Goal: Information Seeking & Learning: Understand process/instructions

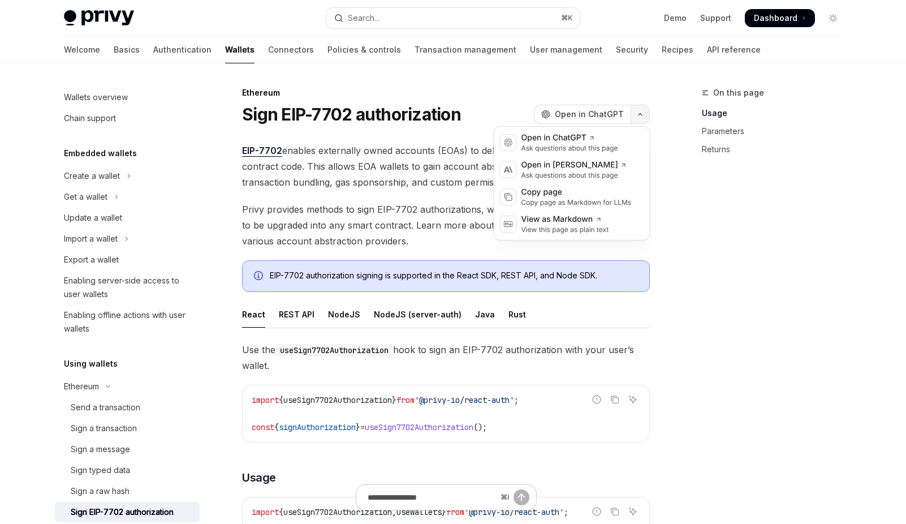
click at [646, 119] on button "button" at bounding box center [639, 114] width 19 height 19
click at [568, 195] on div "Copy page" at bounding box center [576, 192] width 110 height 11
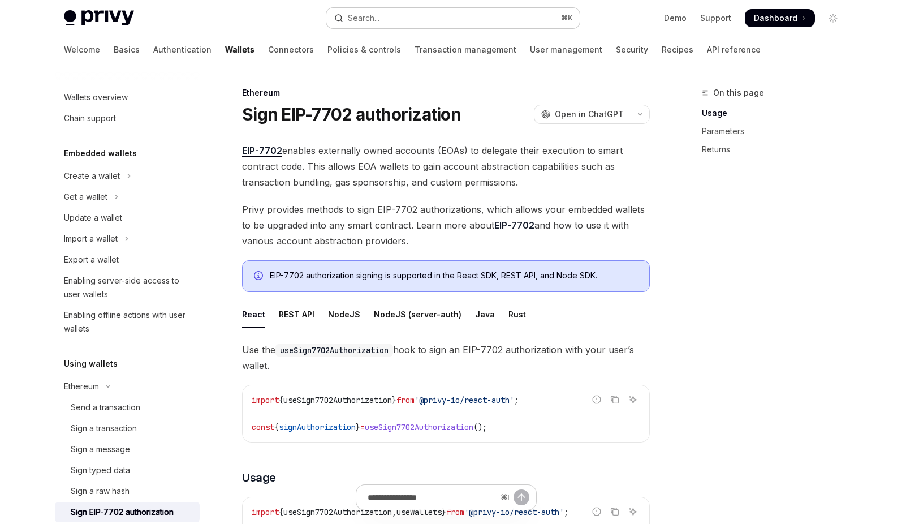
click at [449, 18] on button "Search... ⌘ K" at bounding box center [452, 18] width 253 height 20
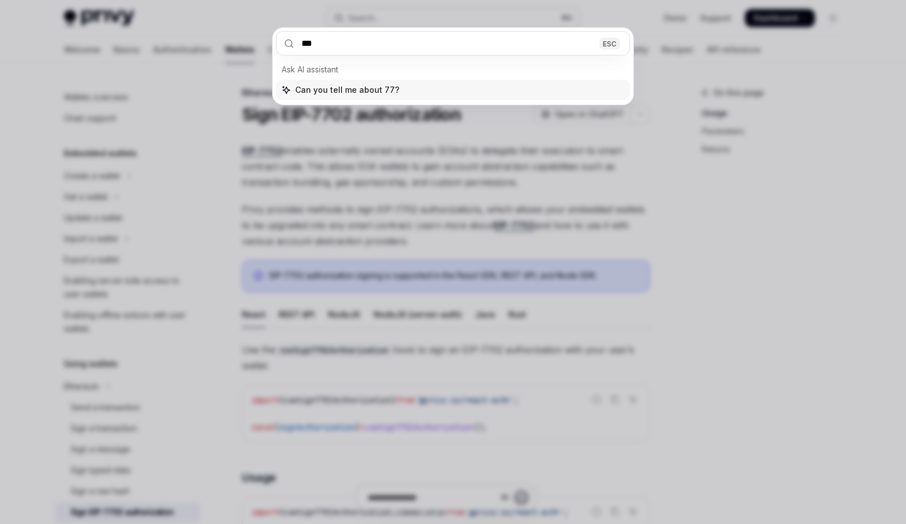
type input "****"
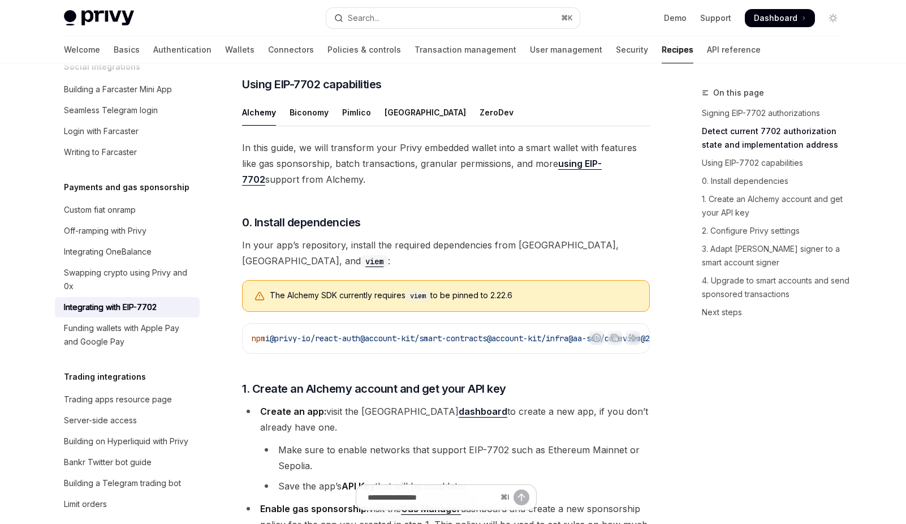
scroll to position [902, 0]
click at [479, 125] on div "ZeroDev" at bounding box center [496, 111] width 34 height 27
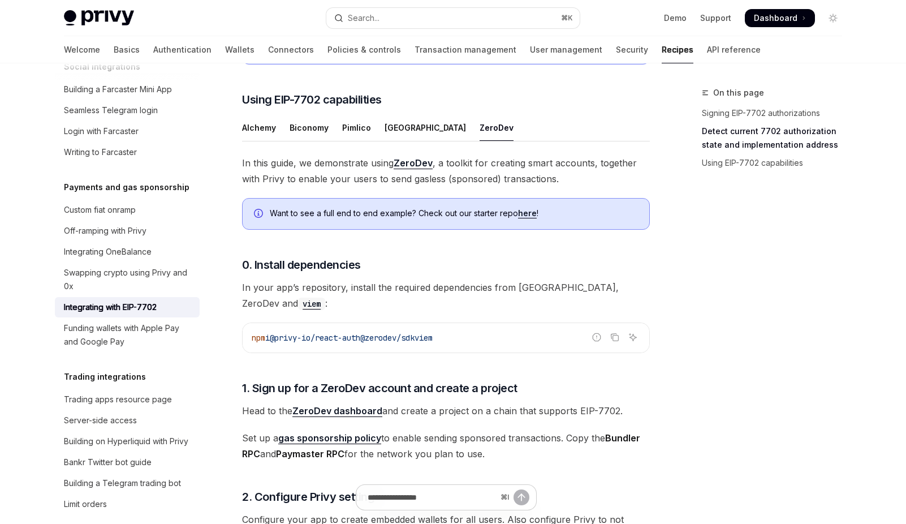
scroll to position [884, 0]
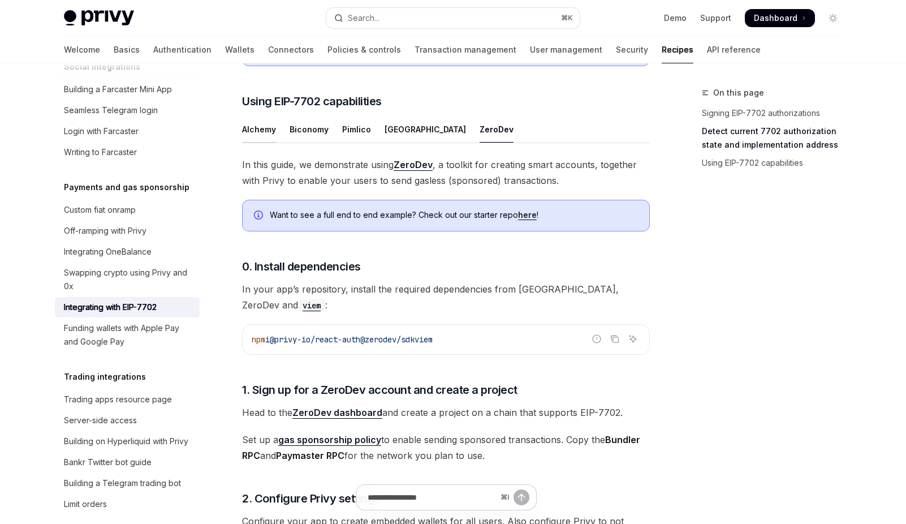
click at [258, 142] on div "Alchemy" at bounding box center [259, 129] width 34 height 27
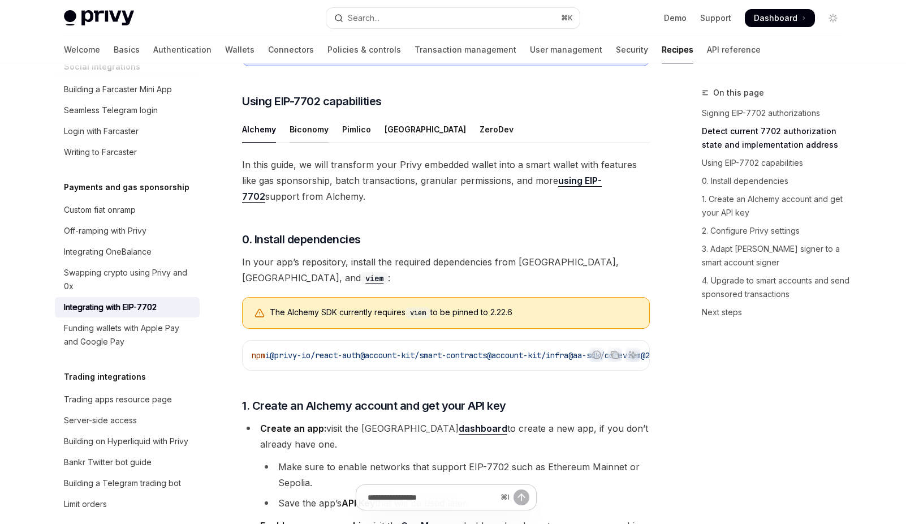
click at [305, 142] on div "Biconomy" at bounding box center [308, 129] width 39 height 27
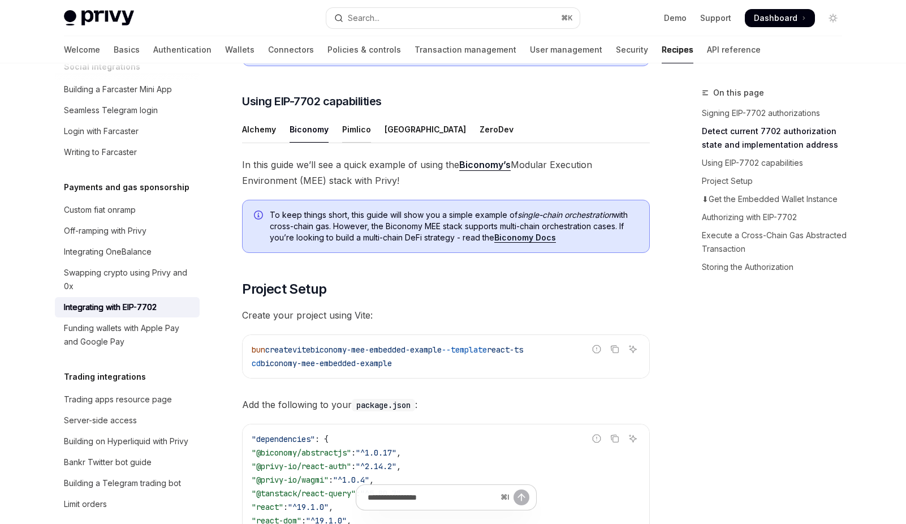
click at [347, 142] on div "Pimlico" at bounding box center [356, 129] width 29 height 27
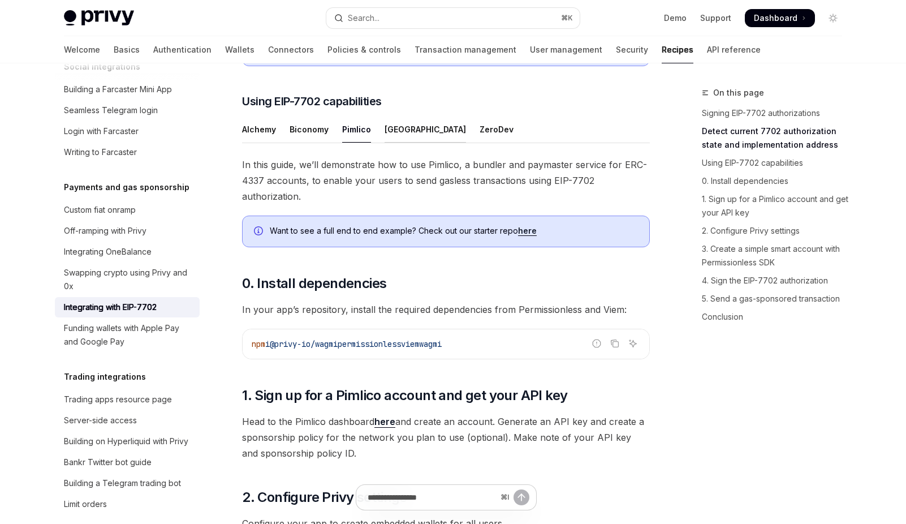
click at [391, 142] on div "[GEOGRAPHIC_DATA]" at bounding box center [424, 129] width 81 height 27
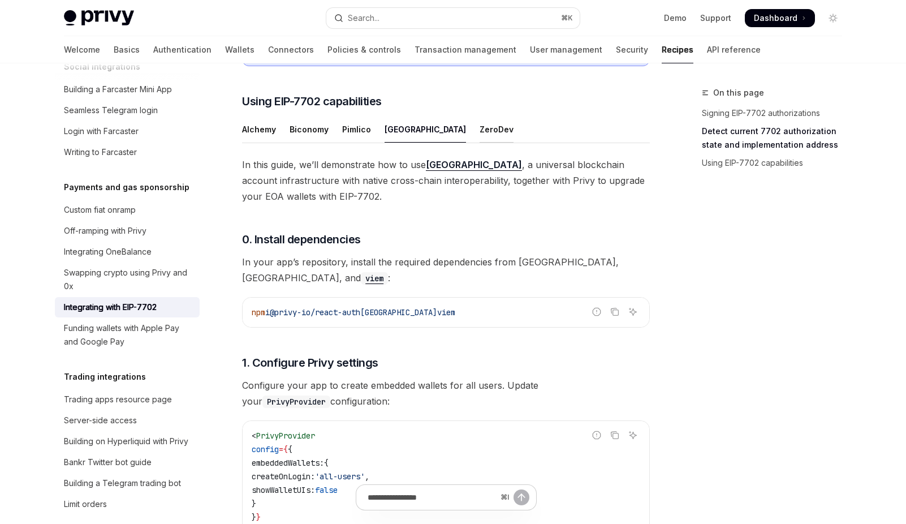
click at [479, 142] on div "ZeroDev" at bounding box center [496, 129] width 34 height 27
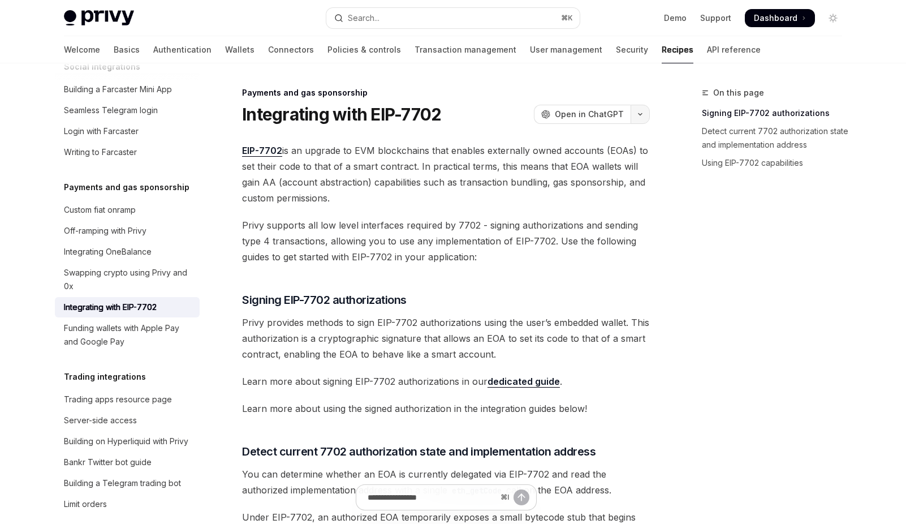
click at [636, 111] on button "button" at bounding box center [639, 114] width 19 height 19
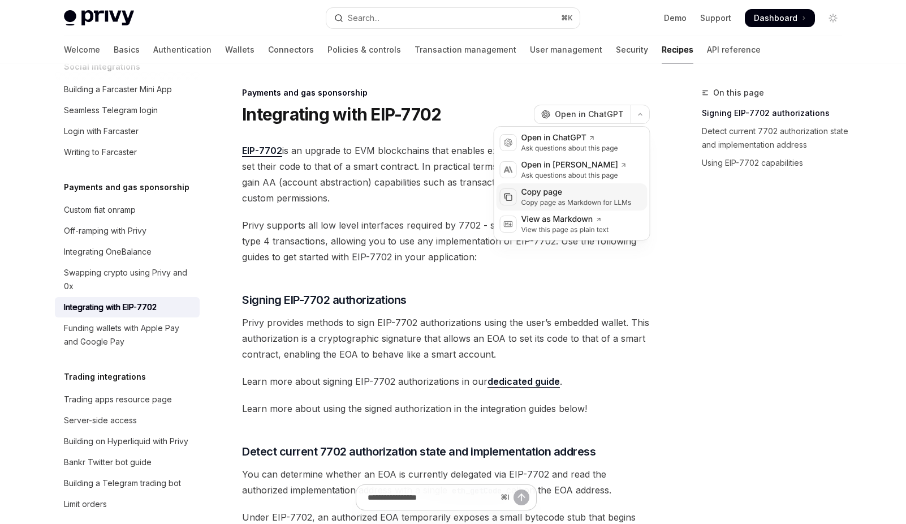
click at [586, 194] on div "Copy page" at bounding box center [576, 192] width 110 height 11
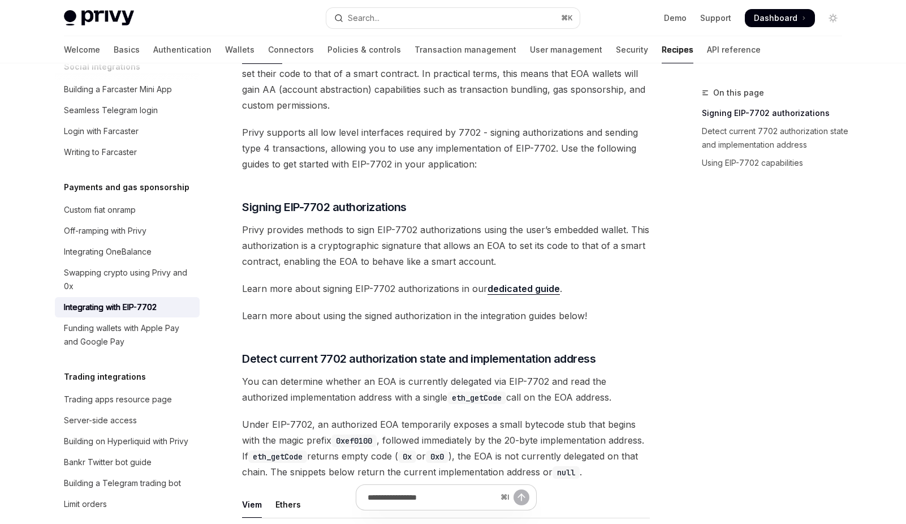
scroll to position [83, 0]
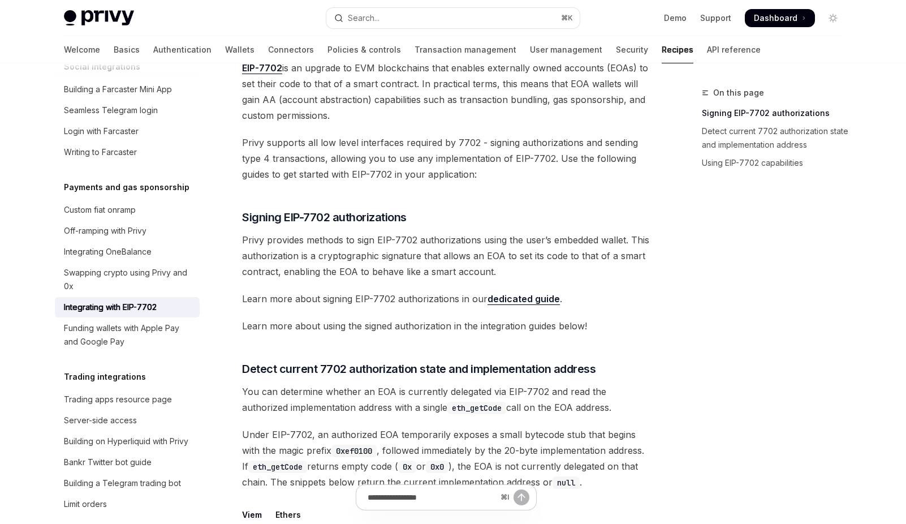
click at [526, 296] on link "dedicated guide" at bounding box center [523, 299] width 72 height 12
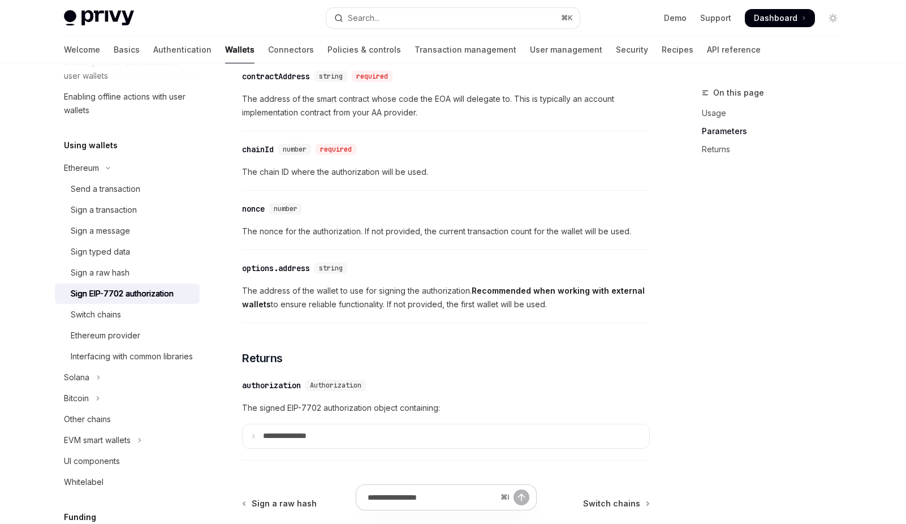
scroll to position [893, 0]
type textarea "*"
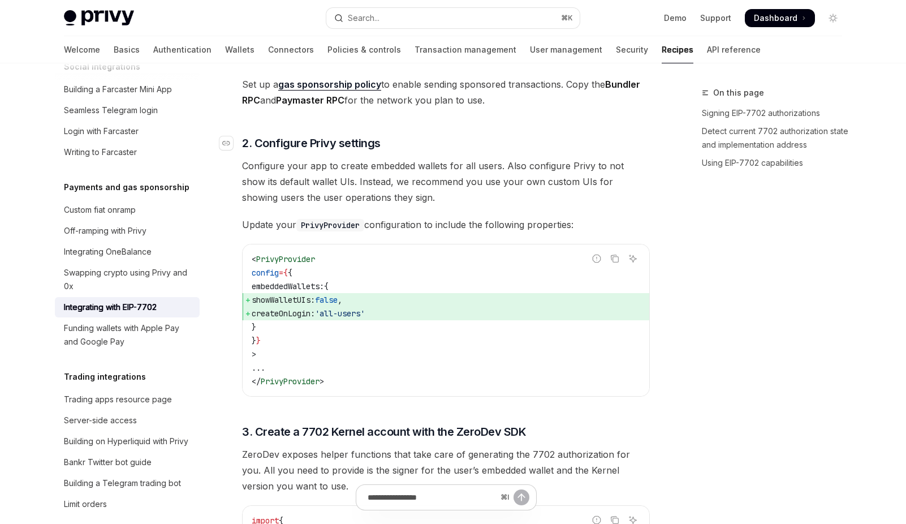
scroll to position [1274, 0]
